Goal: Task Accomplishment & Management: Manage account settings

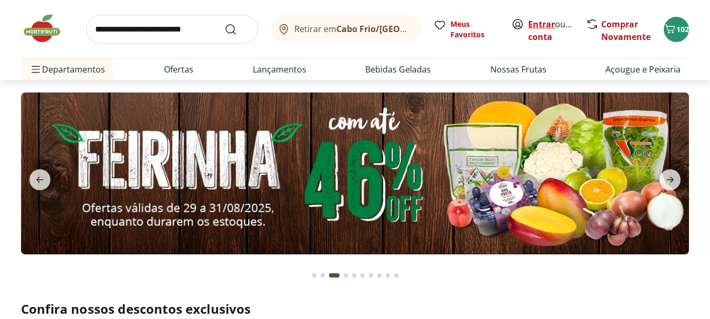
click at [545, 26] on link "Entrar" at bounding box center [541, 24] width 27 height 12
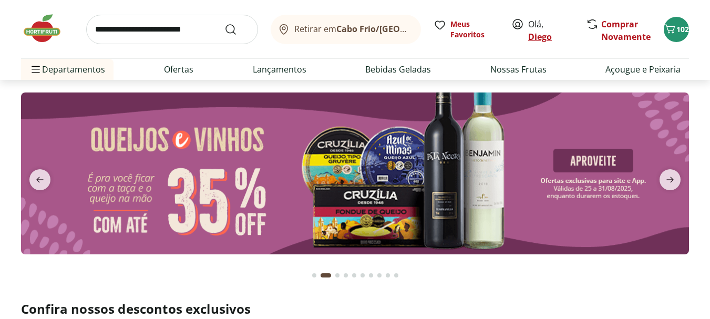
click at [538, 34] on link "Diego" at bounding box center [540, 37] width 24 height 12
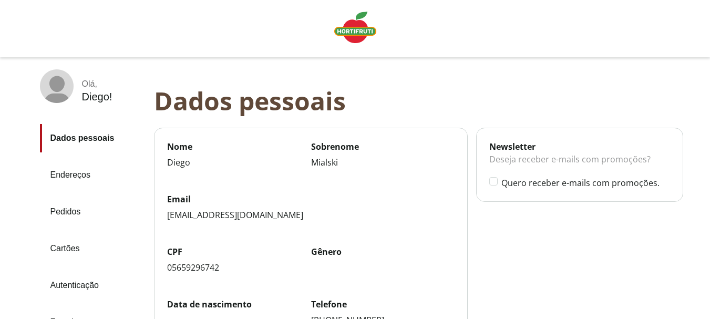
click at [364, 36] on img "Linha de sessão" at bounding box center [355, 28] width 42 height 32
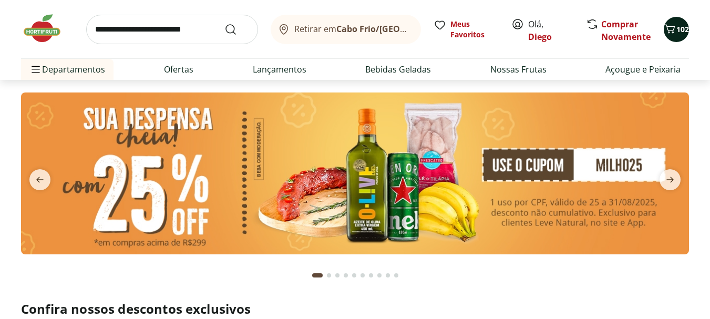
click at [680, 32] on span "102" at bounding box center [682, 29] width 13 height 10
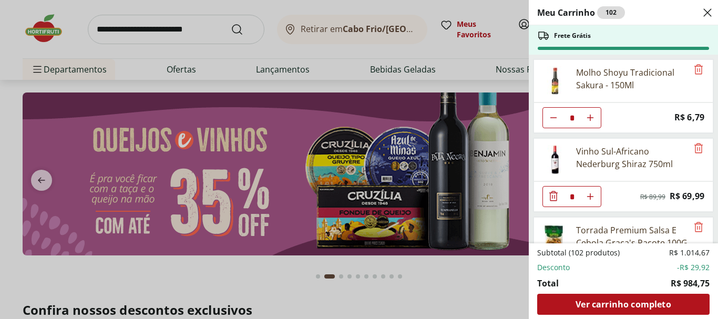
click at [704, 13] on icon "Close" at bounding box center [707, 12] width 13 height 13
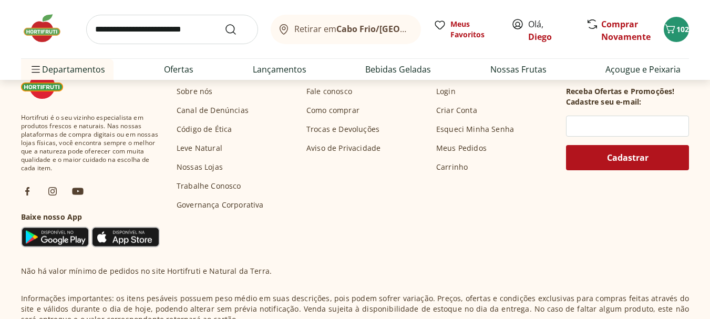
scroll to position [2975, 0]
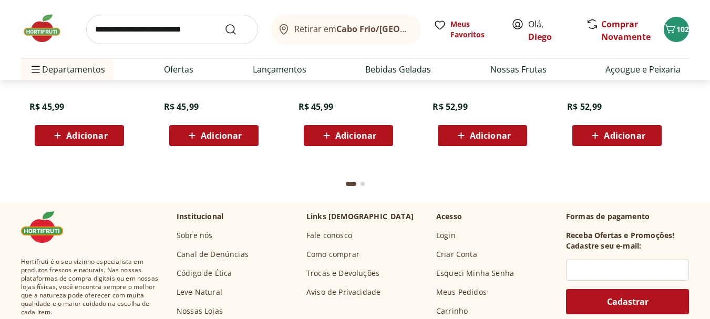
click at [479, 290] on link "Meus Pedidos" at bounding box center [461, 292] width 50 height 11
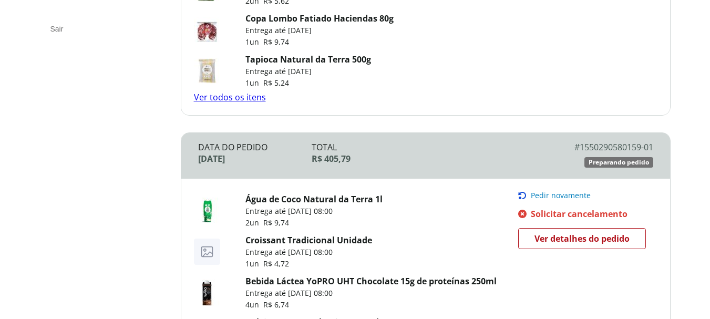
scroll to position [263, 0]
